Goal: Browse casually

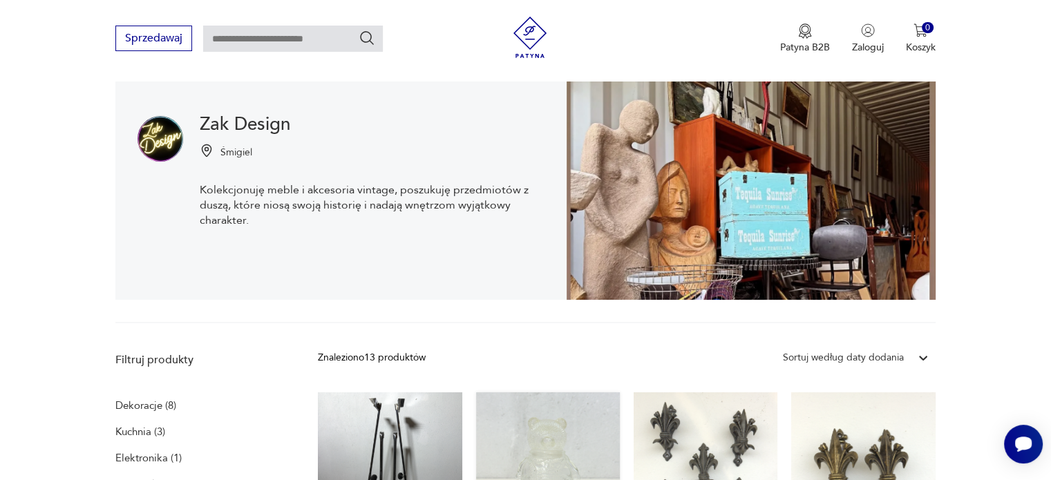
scroll to position [77, 0]
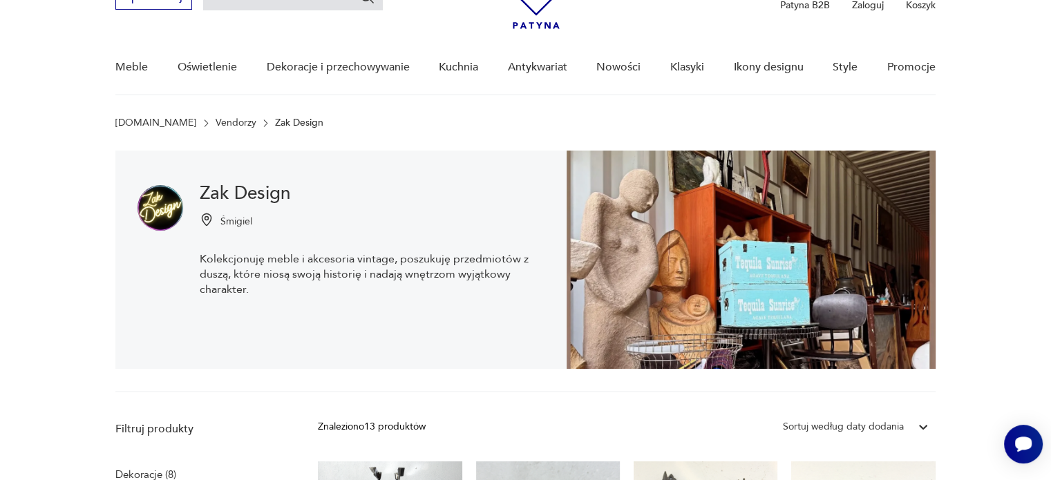
click at [863, 318] on img at bounding box center [750, 260] width 369 height 218
click at [806, 303] on img at bounding box center [750, 260] width 369 height 218
